Goal: Check status: Check status

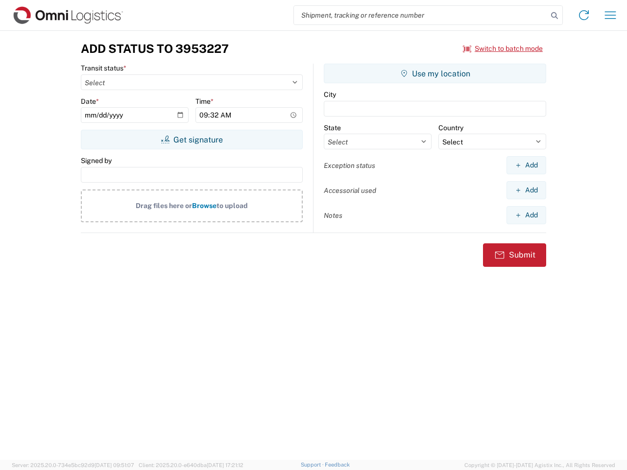
click at [421, 15] on input "search" at bounding box center [421, 15] width 254 height 19
click at [555, 16] on icon at bounding box center [555, 16] width 14 height 14
click at [584, 15] on icon at bounding box center [584, 15] width 16 height 16
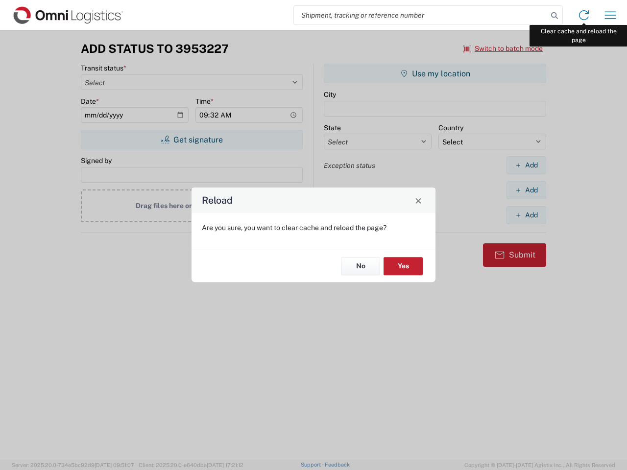
click at [611, 15] on div "Reload Are you sure, you want to clear cache and reload the page? No Yes" at bounding box center [313, 235] width 627 height 470
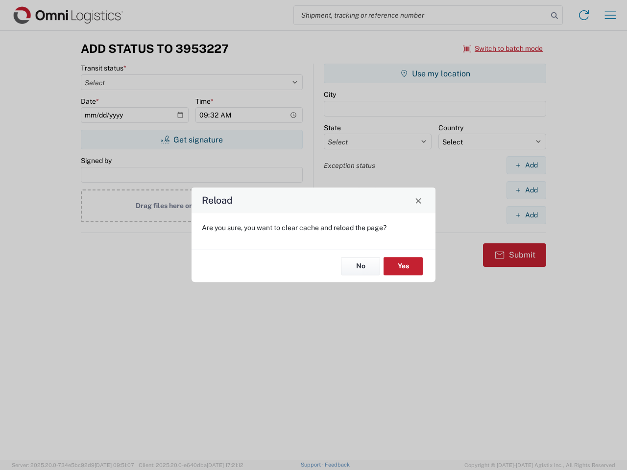
click at [503, 49] on div "Reload Are you sure, you want to clear cache and reload the page? No Yes" at bounding box center [313, 235] width 627 height 470
click at [192, 140] on div "Reload Are you sure, you want to clear cache and reload the page? No Yes" at bounding box center [313, 235] width 627 height 470
click at [435, 74] on div "Reload Are you sure, you want to clear cache and reload the page? No Yes" at bounding box center [313, 235] width 627 height 470
click at [526, 165] on div "Reload Are you sure, you want to clear cache and reload the page? No Yes" at bounding box center [313, 235] width 627 height 470
click at [526, 190] on div "Reload Are you sure, you want to clear cache and reload the page? No Yes" at bounding box center [313, 235] width 627 height 470
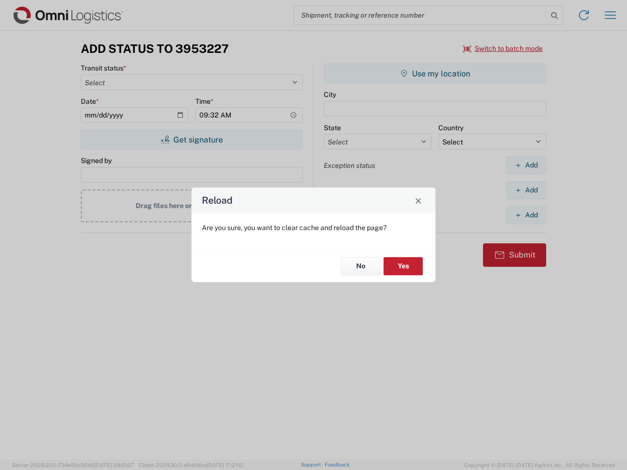
click at [526, 215] on div "Reload Are you sure, you want to clear cache and reload the page? No Yes" at bounding box center [313, 235] width 627 height 470
